Goal: Navigation & Orientation: Find specific page/section

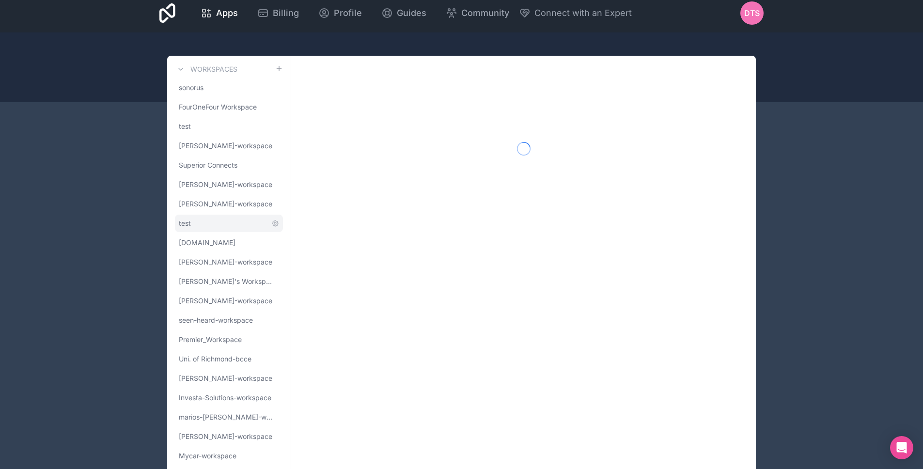
scroll to position [31, 0]
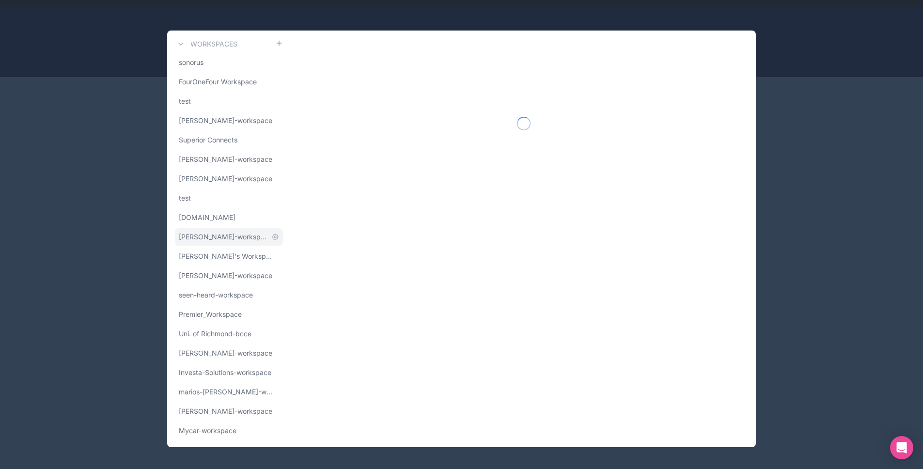
click at [231, 237] on span "[PERSON_NAME]-workspace" at bounding box center [223, 237] width 89 height 10
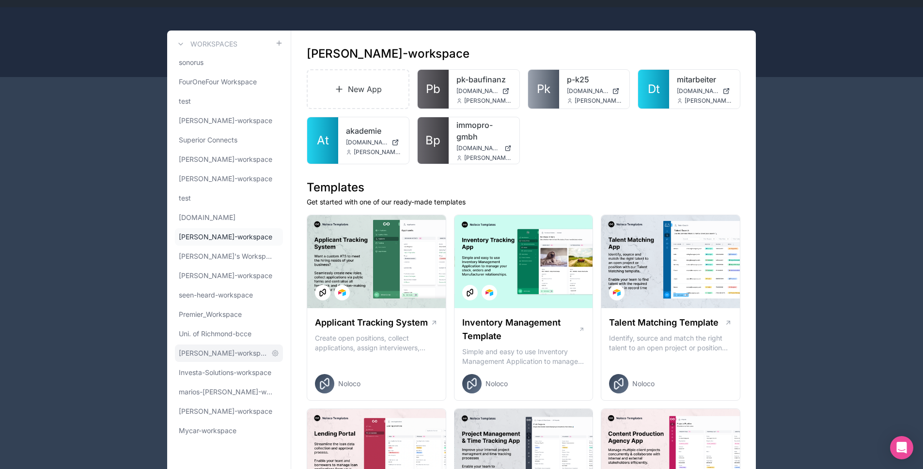
click at [218, 359] on link "[PERSON_NAME]-workspace" at bounding box center [229, 352] width 108 height 17
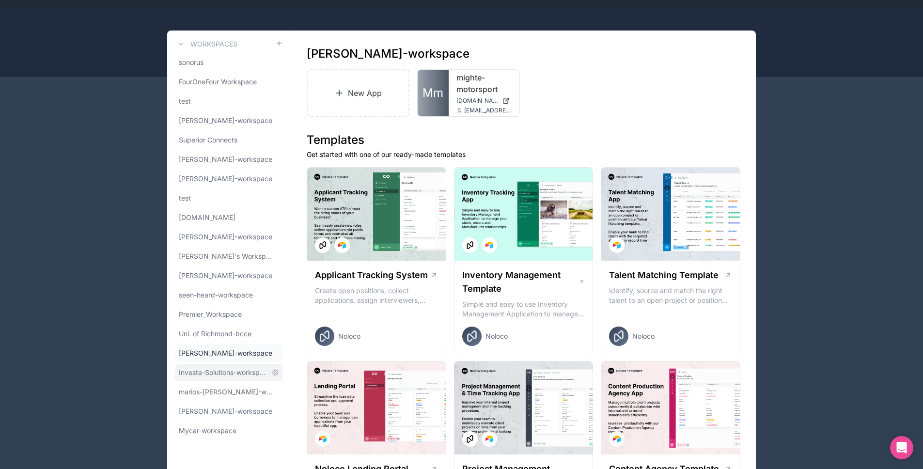
click at [216, 371] on span "Investa-Solutions-workspace" at bounding box center [223, 373] width 89 height 10
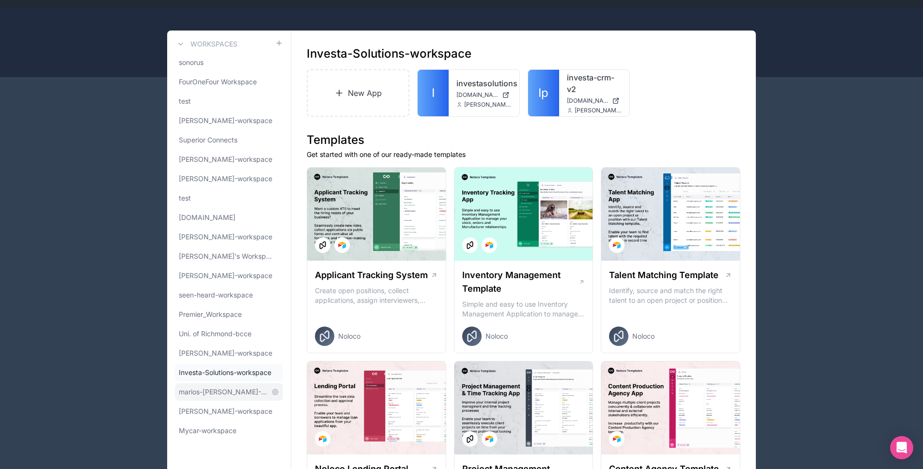
click at [219, 390] on span "marios-[PERSON_NAME]-workspace" at bounding box center [223, 392] width 89 height 10
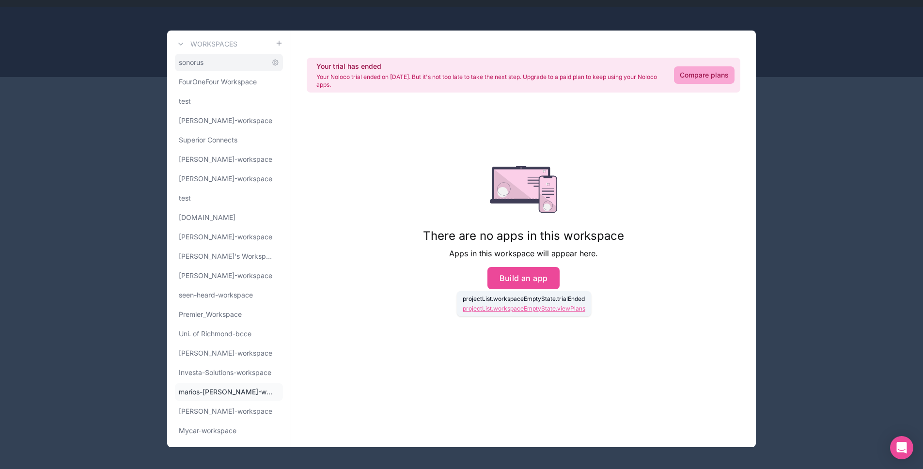
click at [191, 60] on span "sonorus" at bounding box center [191, 63] width 25 height 10
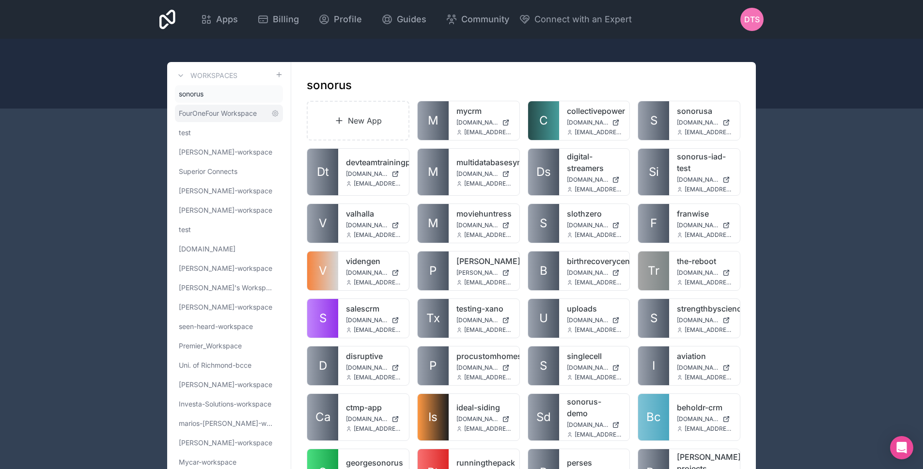
click at [211, 114] on span "FourOneFour Workspace" at bounding box center [218, 114] width 78 height 10
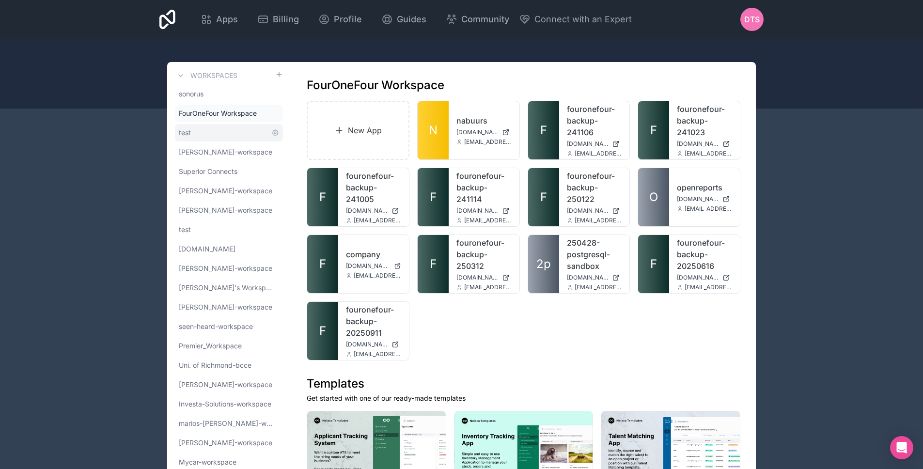
click at [184, 135] on span "test" at bounding box center [185, 133] width 12 height 10
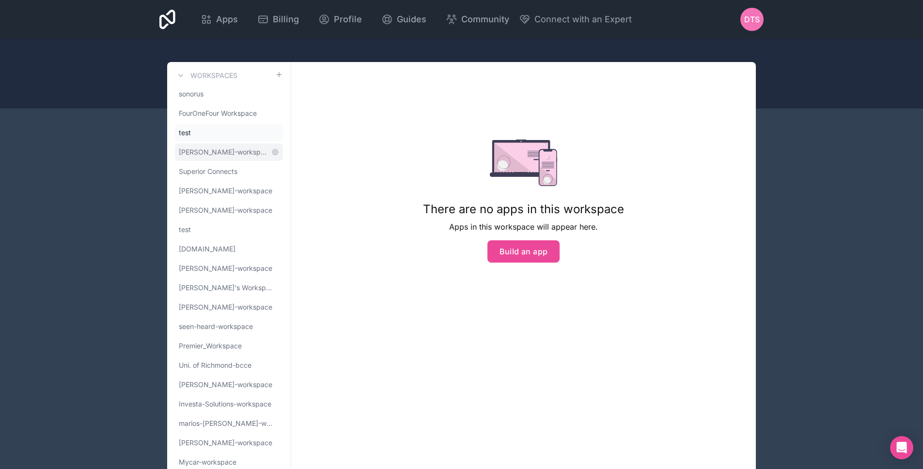
click at [200, 152] on span "[PERSON_NAME]-workspace" at bounding box center [223, 152] width 89 height 10
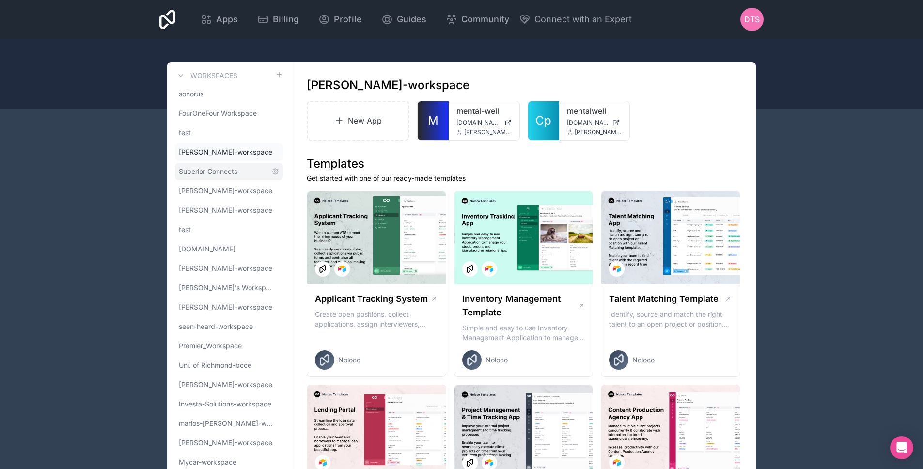
click at [203, 164] on link "Superior Connects" at bounding box center [229, 171] width 108 height 17
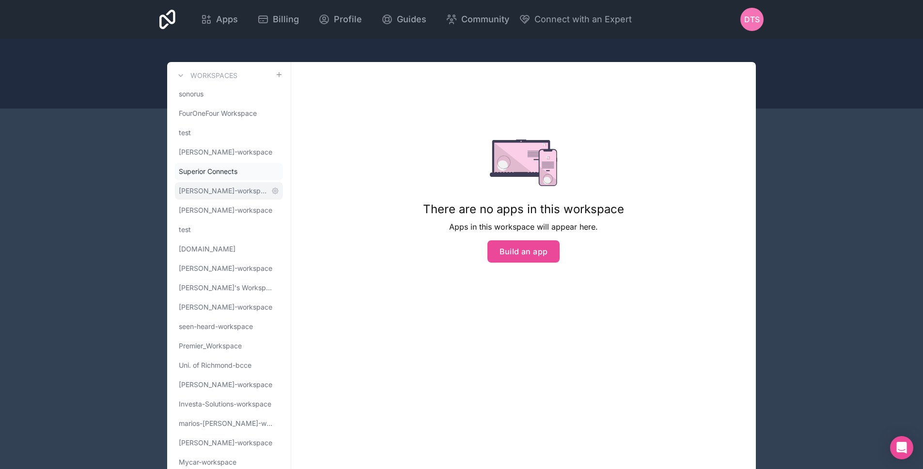
click at [204, 184] on link "[PERSON_NAME]-workspace" at bounding box center [229, 190] width 108 height 17
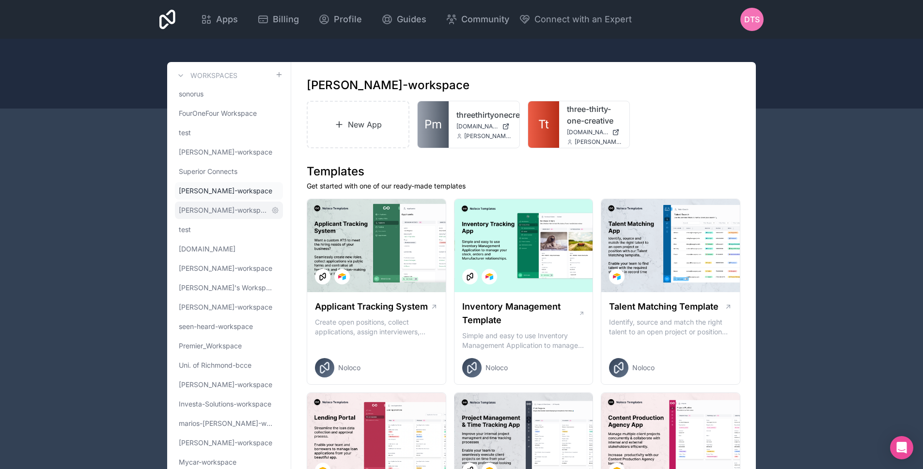
click at [209, 203] on link "[PERSON_NAME]-workspace" at bounding box center [229, 210] width 108 height 17
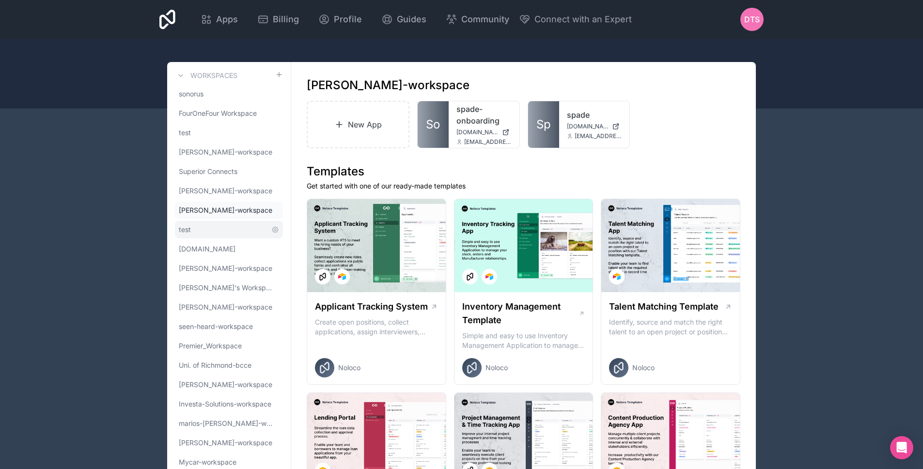
drag, startPoint x: 197, startPoint y: 224, endPoint x: 199, endPoint y: 234, distance: 10.0
click at [197, 224] on link "test" at bounding box center [229, 229] width 108 height 17
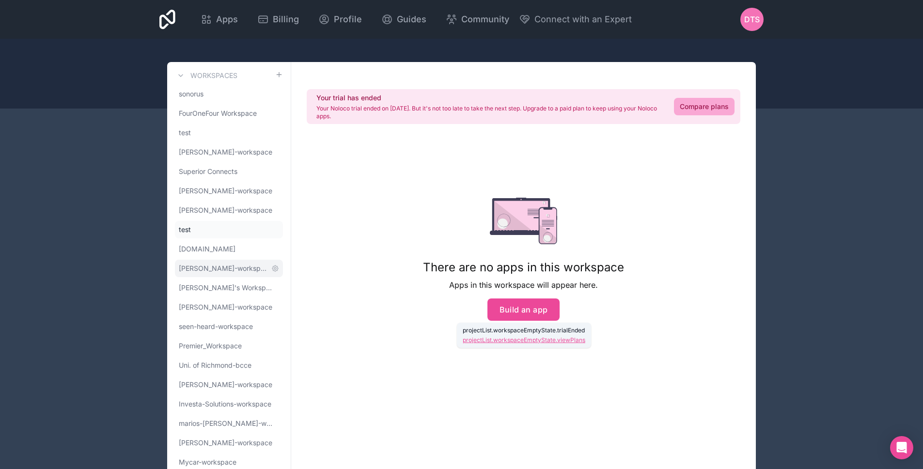
click at [203, 263] on link "[PERSON_NAME]-workspace" at bounding box center [229, 268] width 108 height 17
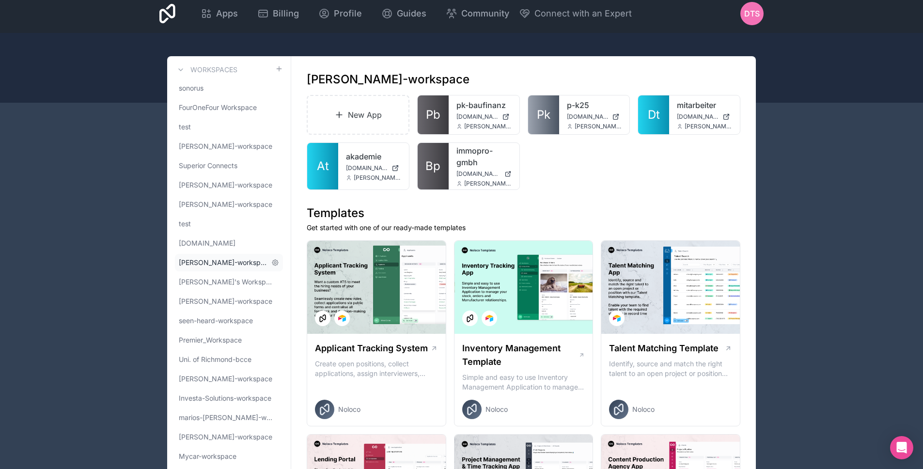
scroll to position [12, 0]
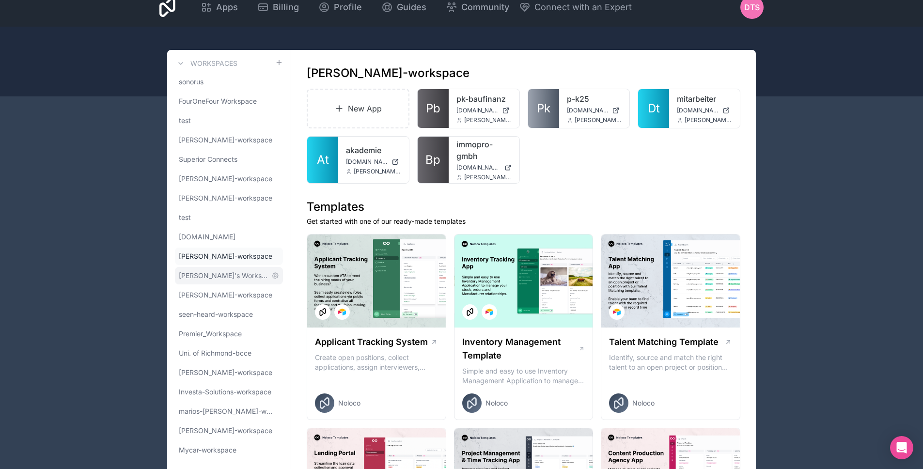
click at [212, 274] on span "[PERSON_NAME]'s Workspace" at bounding box center [223, 276] width 89 height 10
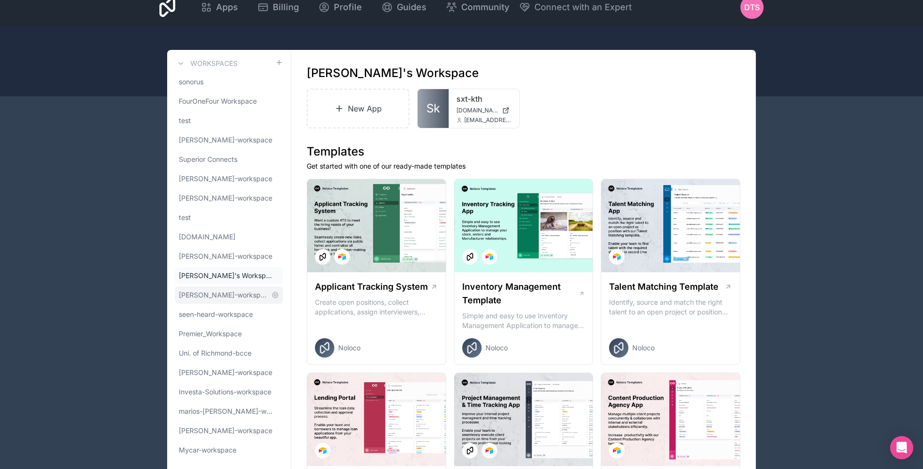
click at [216, 291] on span "[PERSON_NAME]-workspace" at bounding box center [223, 295] width 89 height 10
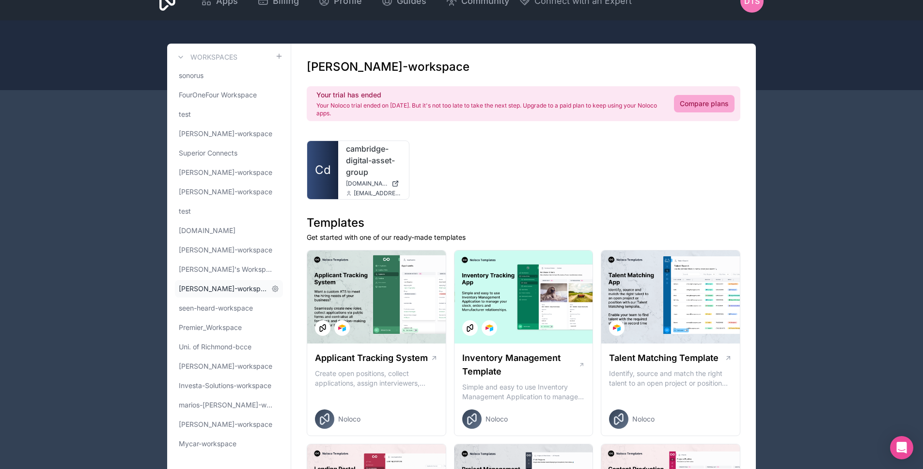
scroll to position [25, 0]
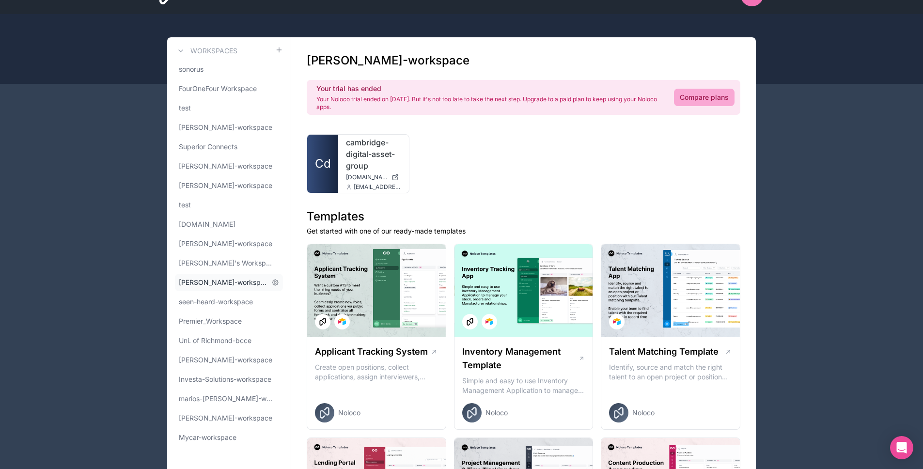
click at [221, 286] on span "[PERSON_NAME]-workspace" at bounding box center [223, 283] width 89 height 10
click at [222, 295] on link "seen-heard-workspace" at bounding box center [229, 301] width 108 height 17
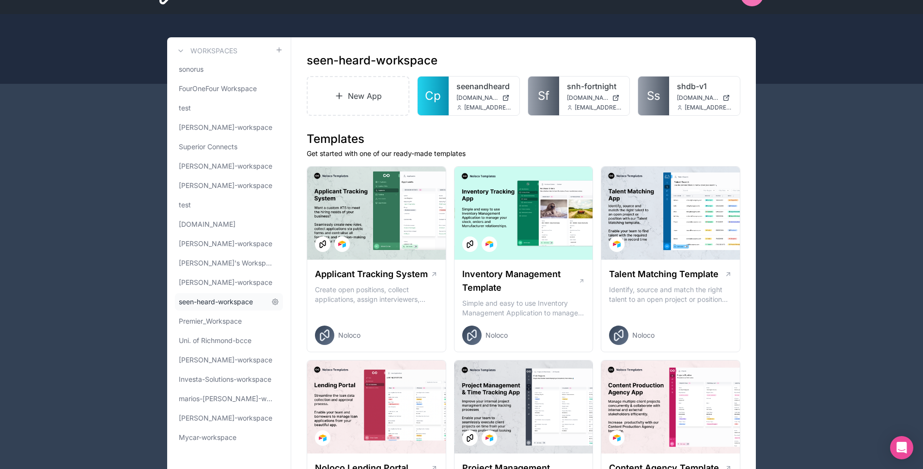
scroll to position [37, 0]
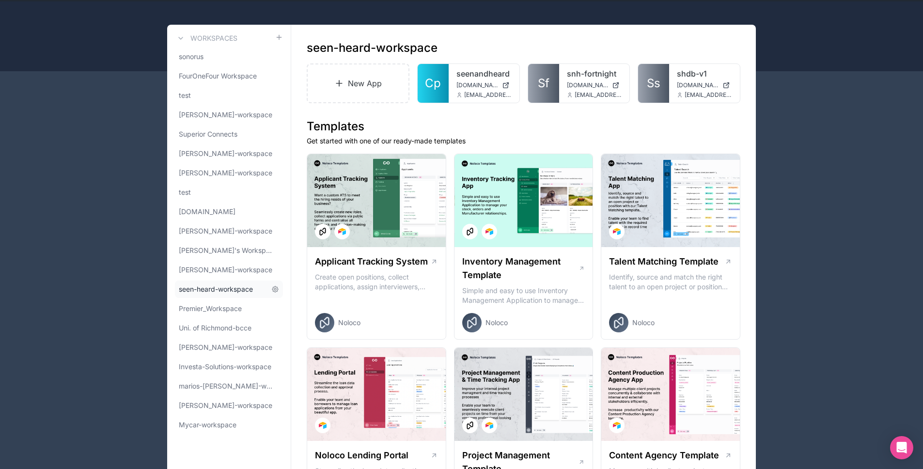
click at [222, 294] on link "seen-heard-workspace" at bounding box center [229, 289] width 108 height 17
click at [219, 306] on span "Premier_Workspace" at bounding box center [210, 309] width 63 height 10
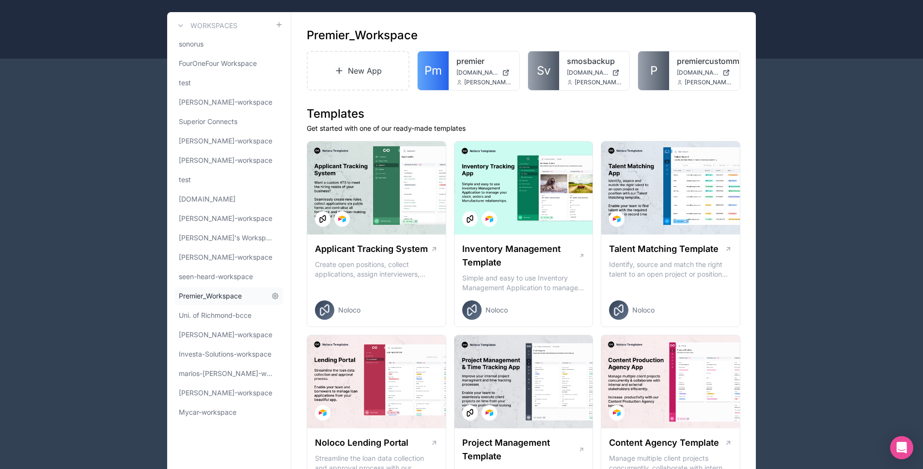
click at [219, 304] on div "sonorus FourOneFour Workspace test [PERSON_NAME]-workspace Superior Connects [P…" at bounding box center [229, 228] width 108 height 386
click at [218, 309] on link "Uni. of Richmond-bcce" at bounding box center [229, 315] width 108 height 17
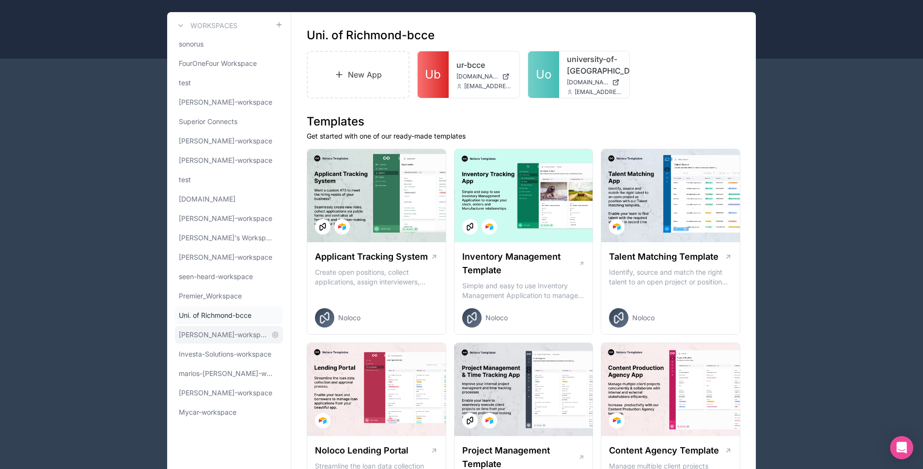
click at [227, 333] on span "[PERSON_NAME]-workspace" at bounding box center [223, 335] width 89 height 10
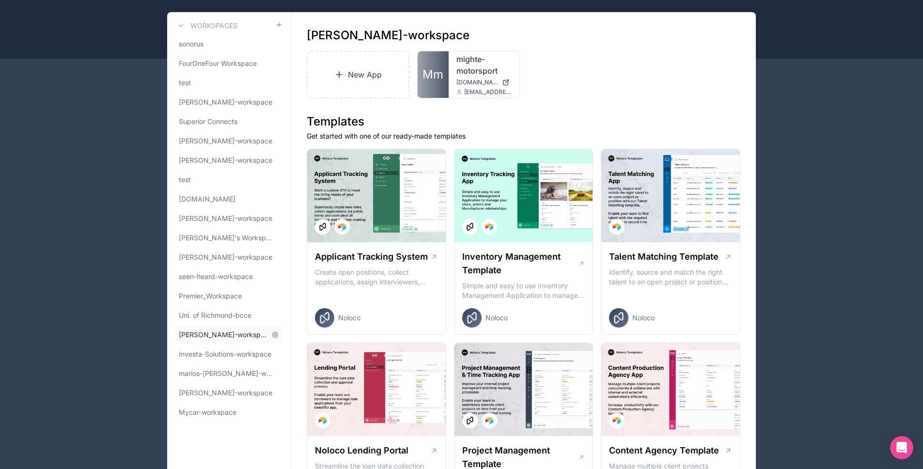
scroll to position [62, 0]
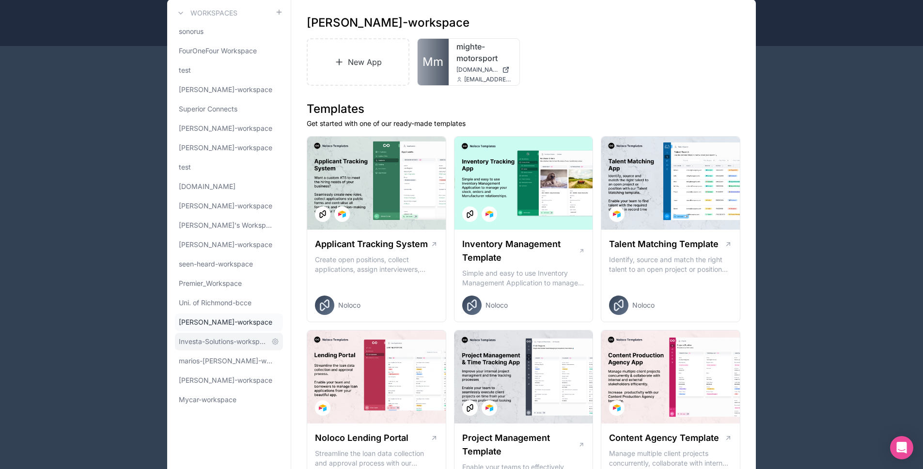
click at [235, 349] on link "Investa-Solutions-workspace" at bounding box center [229, 341] width 108 height 17
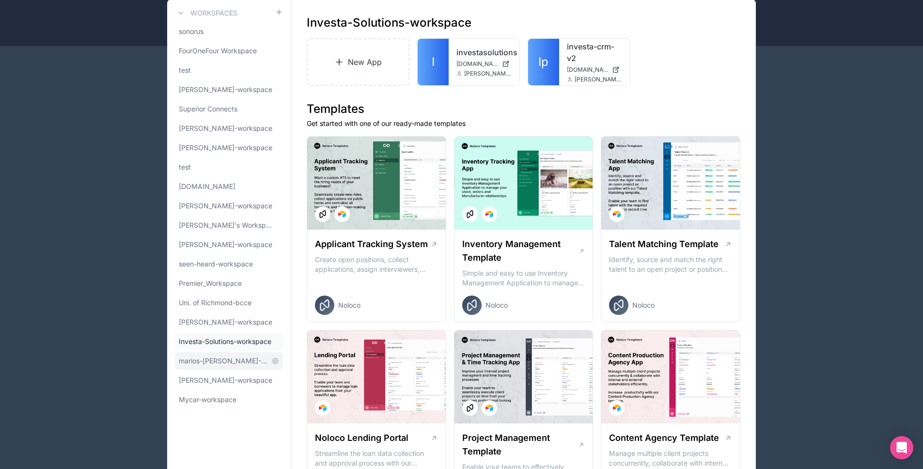
click at [231, 359] on span "marios-[PERSON_NAME]-workspace" at bounding box center [223, 361] width 89 height 10
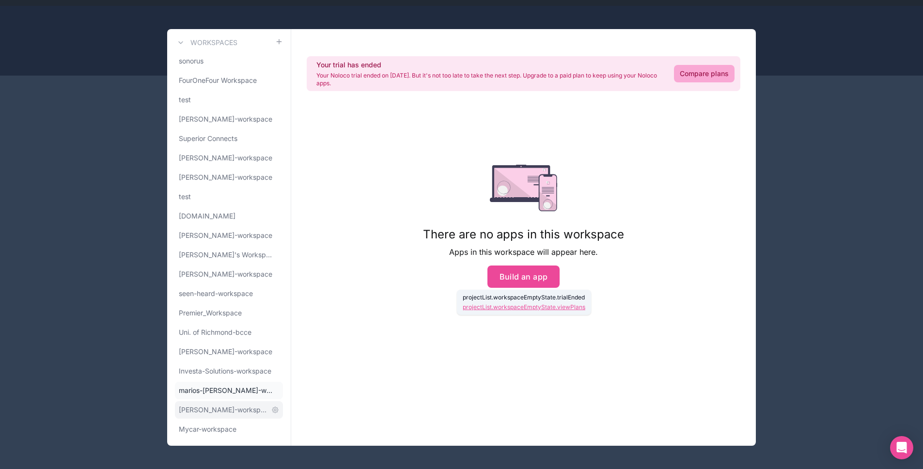
click at [225, 413] on span "[PERSON_NAME]-workspace" at bounding box center [223, 410] width 89 height 10
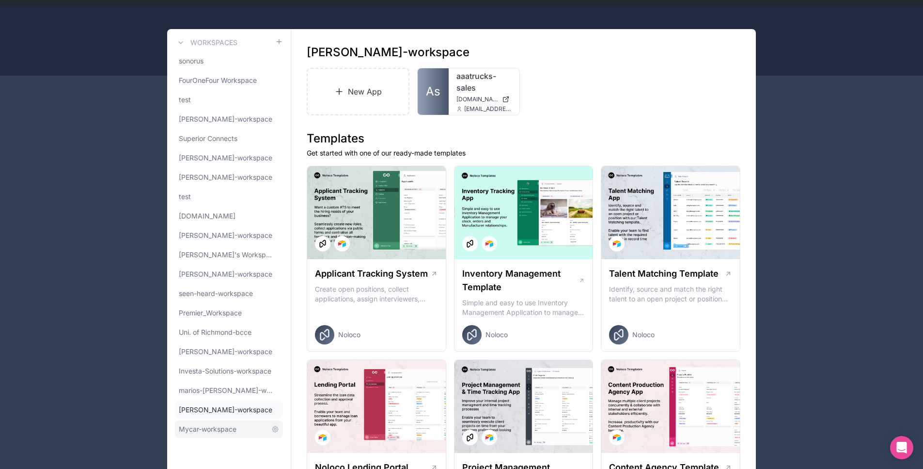
click at [212, 426] on span "Mycar-workspace" at bounding box center [208, 429] width 58 height 10
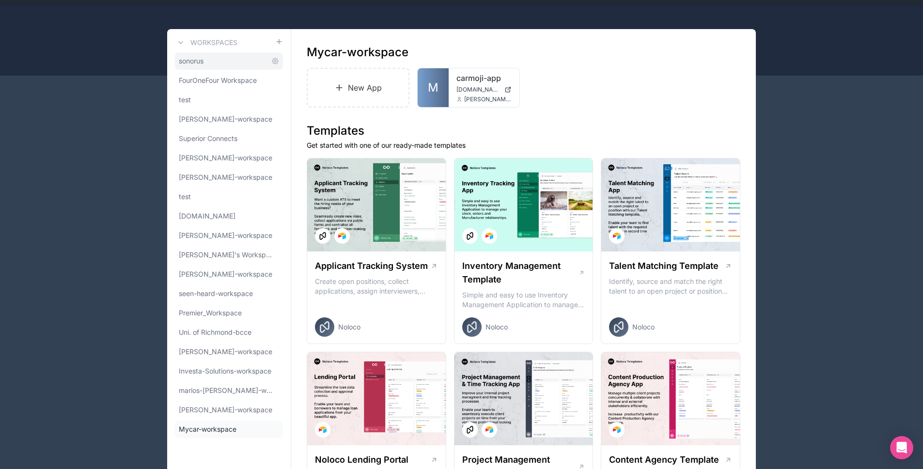
click at [205, 58] on link "sonorus" at bounding box center [229, 60] width 108 height 17
